Goal: Use online tool/utility: Utilize a website feature to perform a specific function

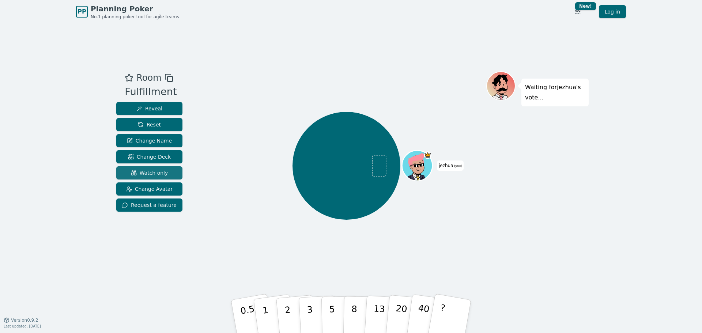
click at [160, 173] on span "Watch only" at bounding box center [149, 172] width 37 height 7
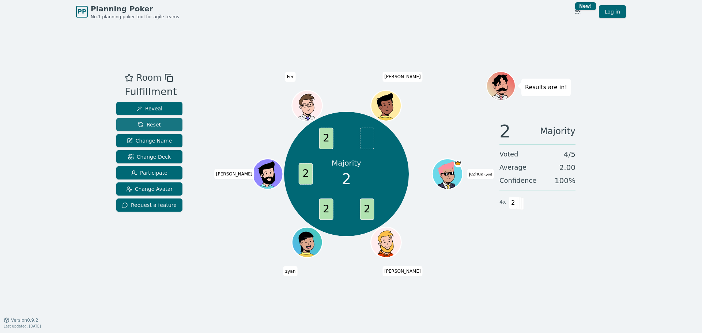
click at [142, 124] on span "Reset" at bounding box center [149, 124] width 23 height 7
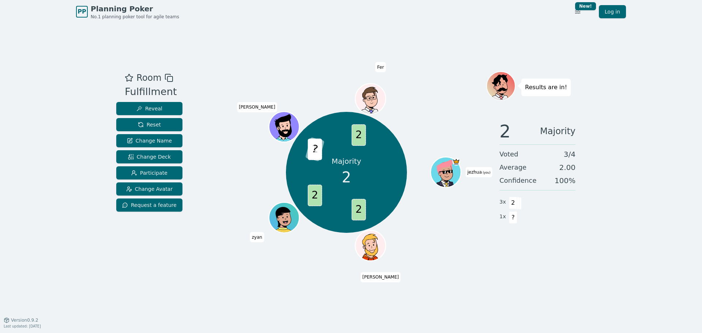
click at [205, 101] on div "Room Fulfillment Reveal Reset Change Name Change Deck Participate Change Avatar…" at bounding box center [350, 171] width 475 height 201
click at [159, 123] on button "Reset" at bounding box center [149, 124] width 66 height 13
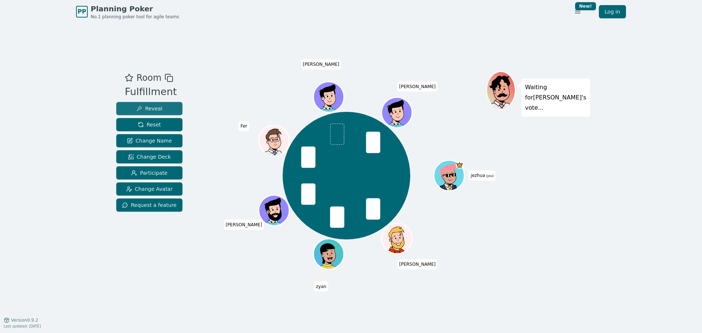
click at [148, 109] on span "Reveal" at bounding box center [149, 108] width 26 height 7
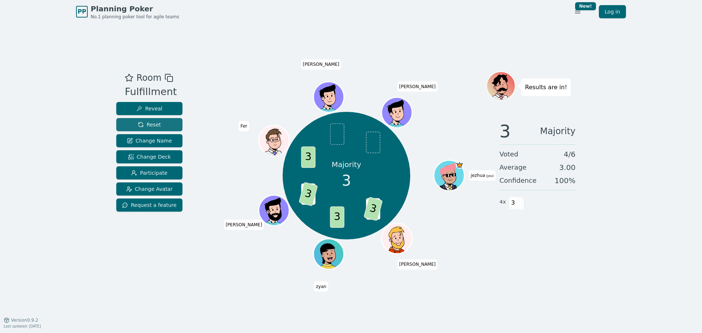
click at [132, 121] on button "Reset" at bounding box center [149, 124] width 66 height 13
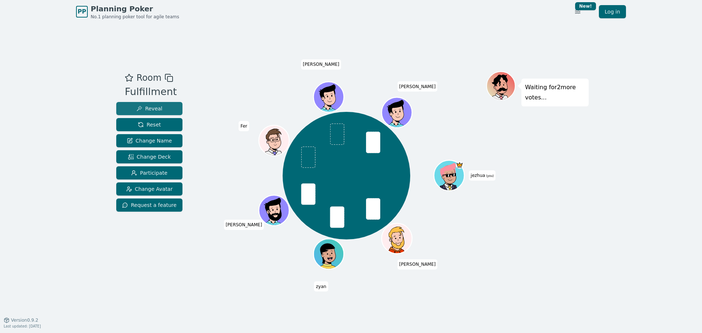
click at [148, 106] on span "Reveal" at bounding box center [149, 108] width 26 height 7
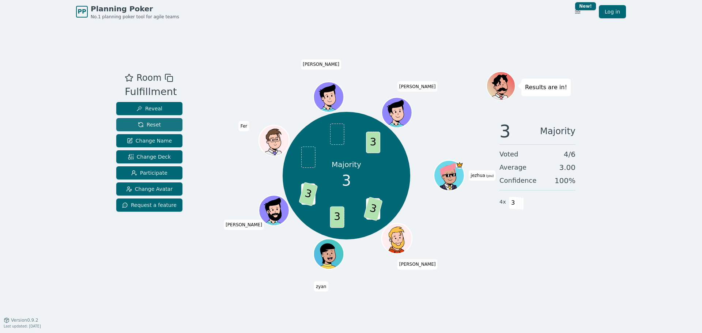
click at [145, 124] on span "Reset" at bounding box center [149, 124] width 23 height 7
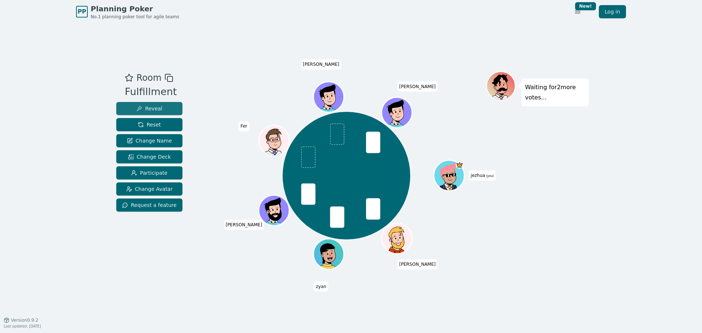
click at [162, 107] on button "Reveal" at bounding box center [149, 108] width 66 height 13
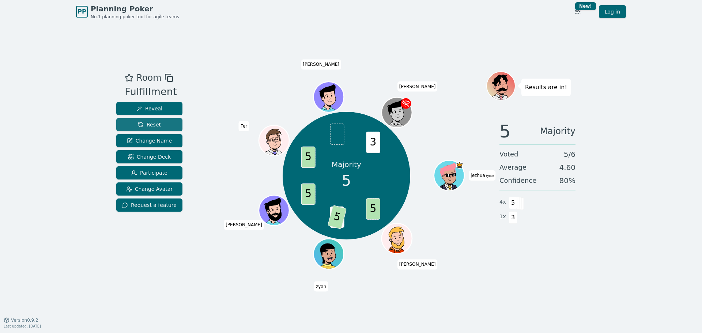
click at [128, 127] on button "Reset" at bounding box center [149, 124] width 66 height 13
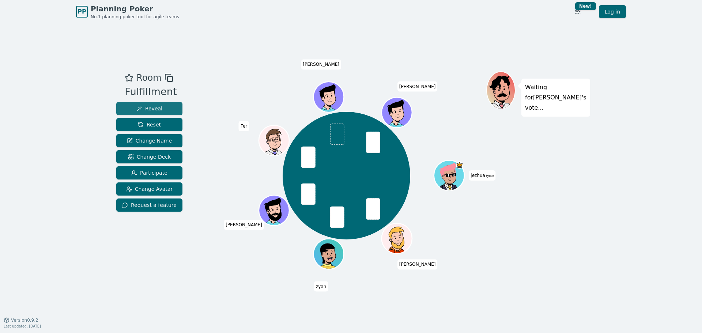
click at [151, 103] on button "Reveal" at bounding box center [149, 108] width 66 height 13
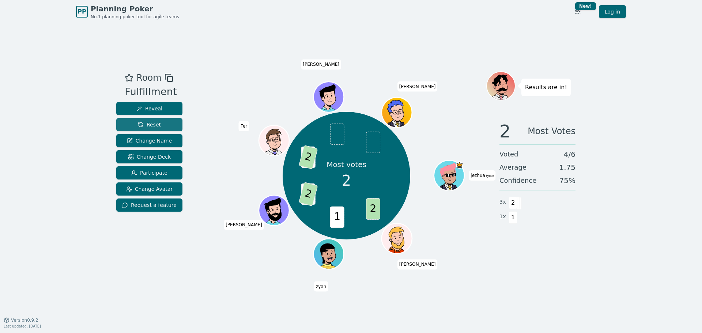
click at [144, 125] on span "Reset" at bounding box center [149, 124] width 23 height 7
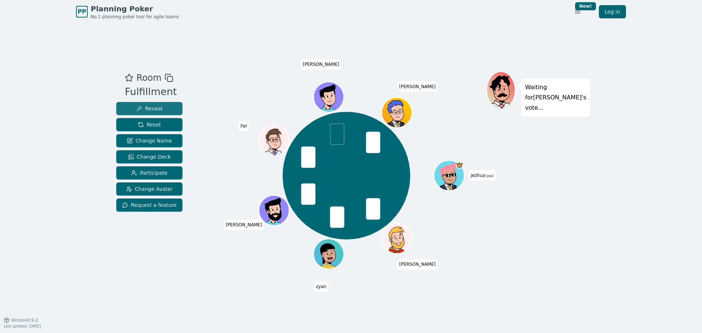
click at [162, 113] on button "Reveal" at bounding box center [149, 108] width 66 height 13
